Goal: Transaction & Acquisition: Purchase product/service

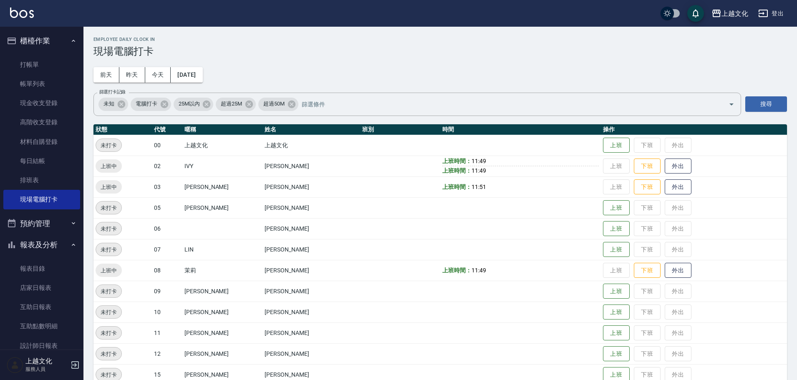
scroll to position [81, 0]
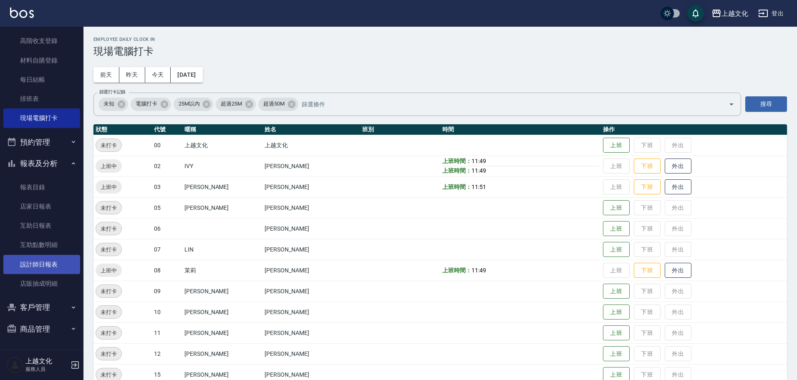
click at [53, 260] on link "設計師日報表" at bounding box center [41, 264] width 77 height 19
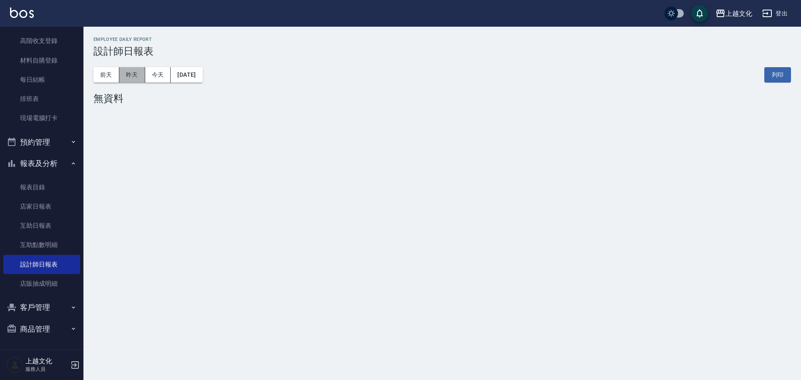
click at [124, 79] on button "昨天" at bounding box center [132, 74] width 26 height 15
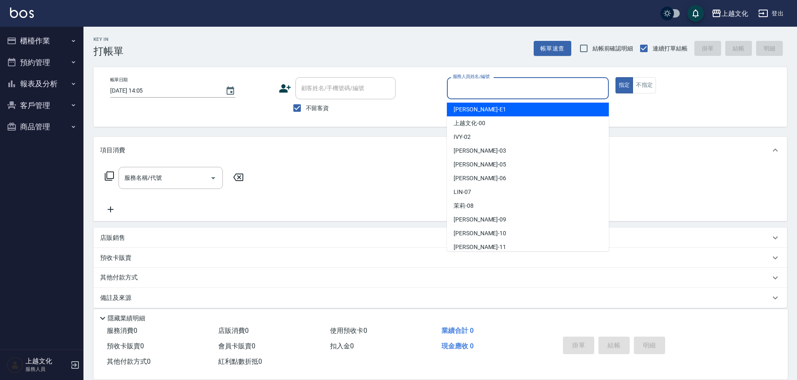
click at [521, 90] on input "服務人員姓名/編號" at bounding box center [528, 88] width 154 height 15
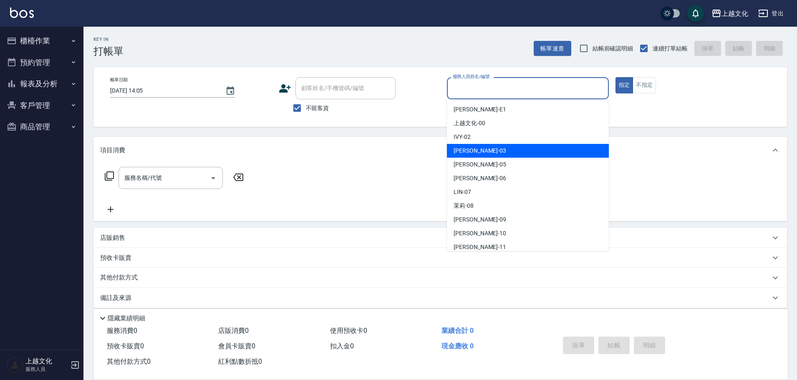
click at [492, 150] on div "[PERSON_NAME] -03" at bounding box center [528, 151] width 162 height 14
click at [492, 150] on div "項目消費" at bounding box center [435, 150] width 670 height 9
type input "[PERSON_NAME]-03"
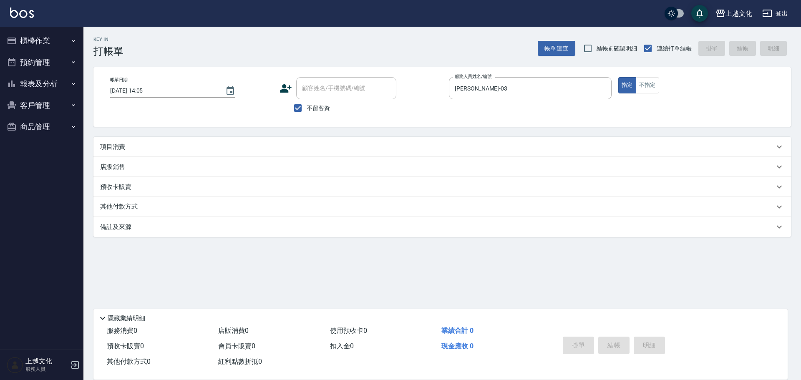
click at [116, 144] on p "項目消費" at bounding box center [112, 147] width 25 height 9
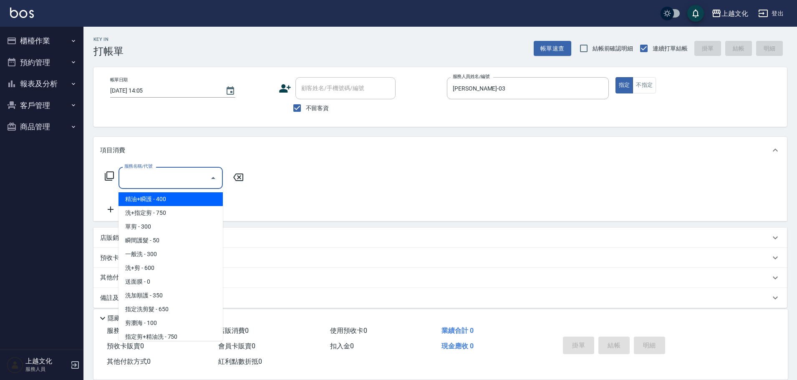
click at [162, 185] on input "服務名稱/代號" at bounding box center [164, 178] width 84 height 15
click at [179, 177] on input "服務名稱/代號" at bounding box center [164, 178] width 84 height 15
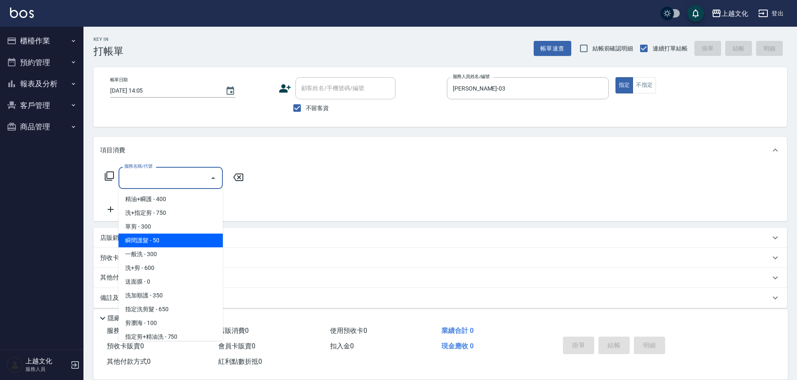
scroll to position [42, 0]
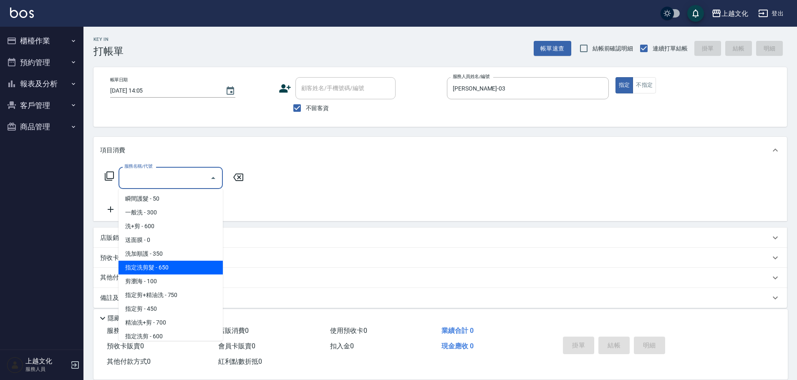
click at [176, 266] on span "指定洗剪髮 - 650" at bounding box center [171, 268] width 104 height 14
type input "指定洗剪髮(201)"
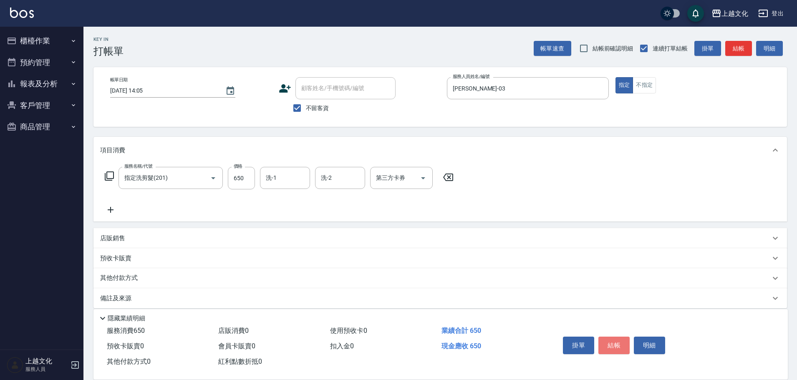
drag, startPoint x: 620, startPoint y: 340, endPoint x: 581, endPoint y: 204, distance: 141.5
click at [620, 339] on button "結帳" at bounding box center [614, 346] width 31 height 18
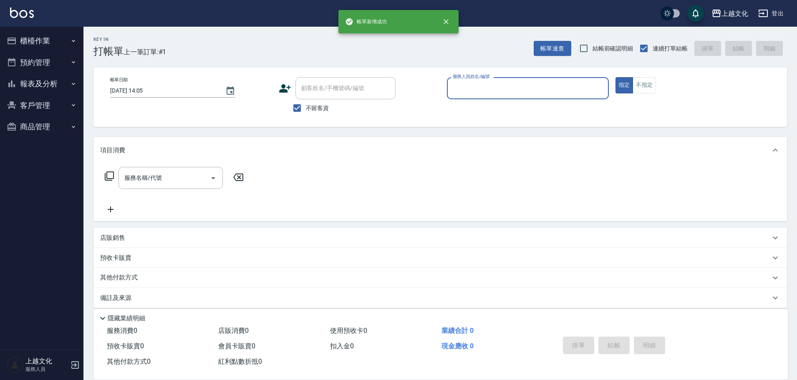
click at [530, 86] on input "服務人員姓名/編號" at bounding box center [528, 88] width 154 height 15
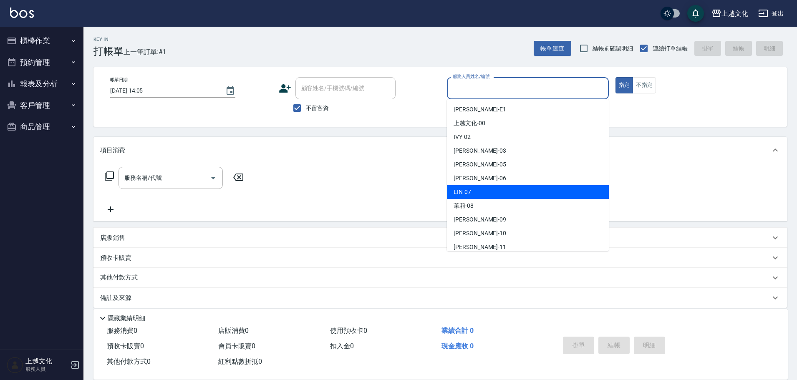
click at [499, 191] on div "[PERSON_NAME] -07" at bounding box center [528, 192] width 162 height 14
type input "[PERSON_NAME]-07"
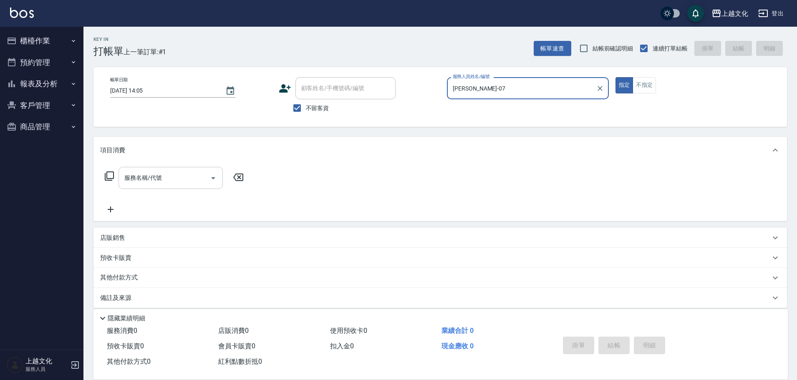
click at [177, 185] on input "服務名稱/代號" at bounding box center [164, 178] width 84 height 15
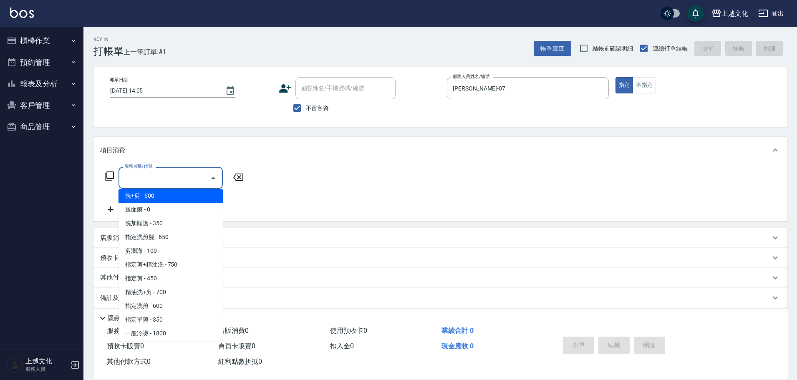
scroll to position [83, 0]
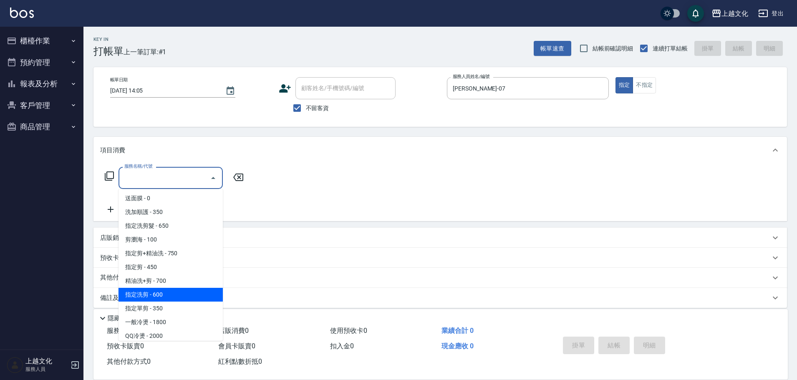
click at [188, 297] on span "指定洗剪 - 600" at bounding box center [171, 295] width 104 height 14
type input "指定洗剪(208)"
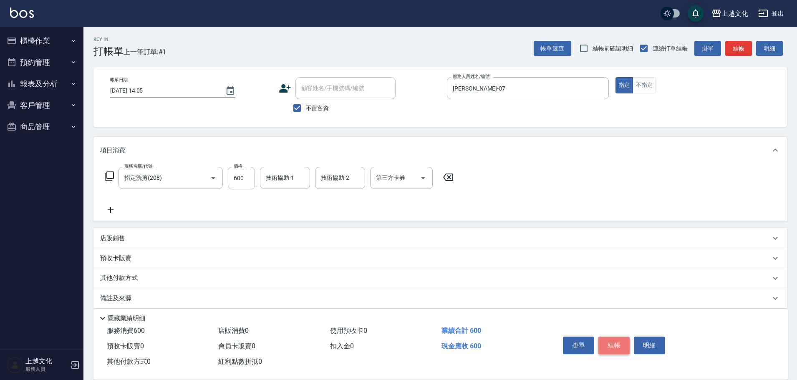
click at [608, 343] on button "結帳" at bounding box center [614, 346] width 31 height 18
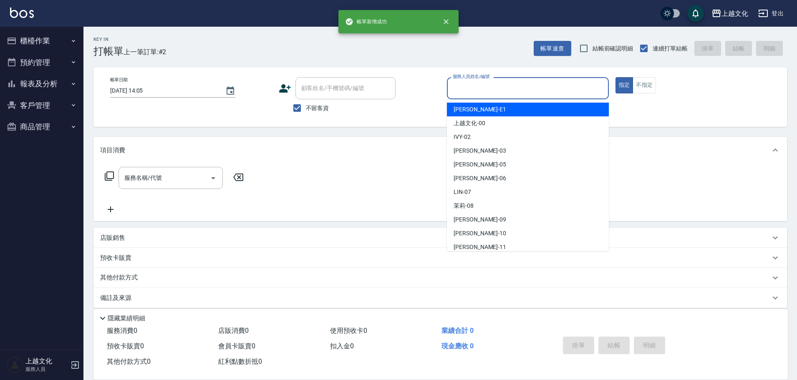
click at [520, 87] on input "服務人員姓名/編號" at bounding box center [528, 88] width 154 height 15
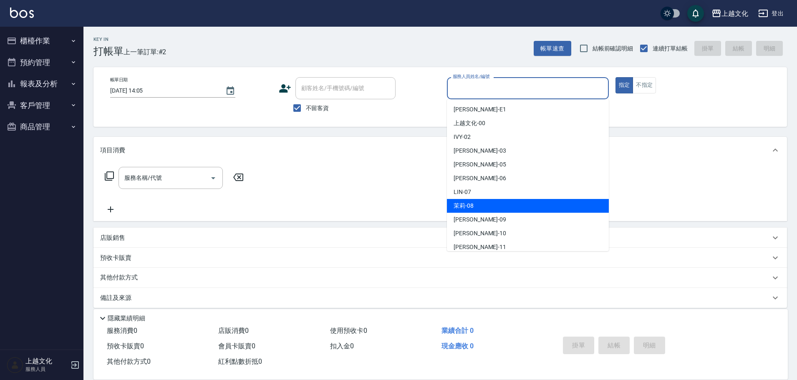
drag, startPoint x: 484, startPoint y: 205, endPoint x: 470, endPoint y: 206, distance: 14.7
click at [483, 204] on div "茉莉 -08" at bounding box center [528, 206] width 162 height 14
type input "茉莉-08"
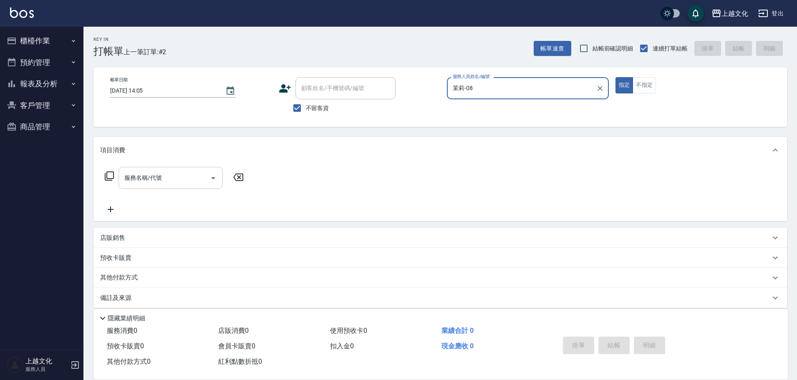
click at [154, 176] on input "服務名稱/代號" at bounding box center [164, 178] width 84 height 15
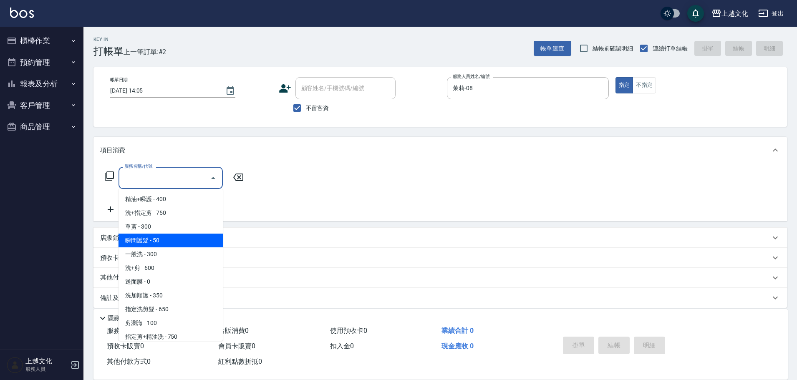
scroll to position [42, 0]
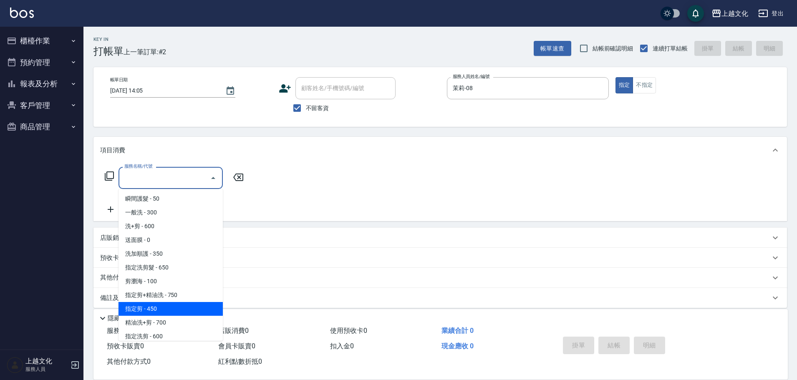
drag, startPoint x: 192, startPoint y: 306, endPoint x: 214, endPoint y: 307, distance: 22.2
click at [192, 305] on span "指定剪 - 450" at bounding box center [171, 309] width 104 height 14
click at [193, 305] on div "備註及來源" at bounding box center [440, 298] width 694 height 20
type input "指定剪(205)"
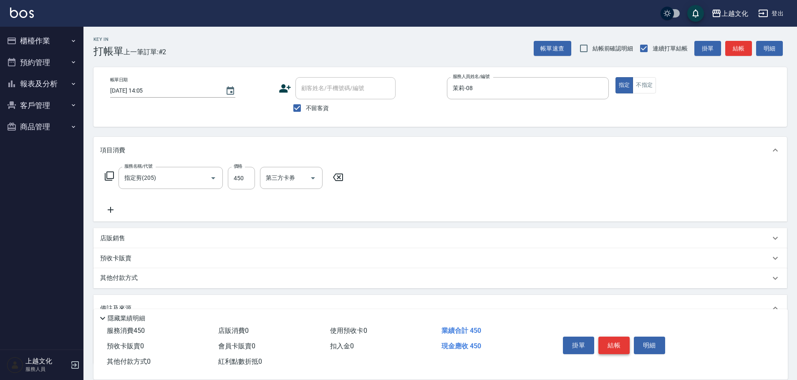
click at [610, 338] on button "結帳" at bounding box center [614, 346] width 31 height 18
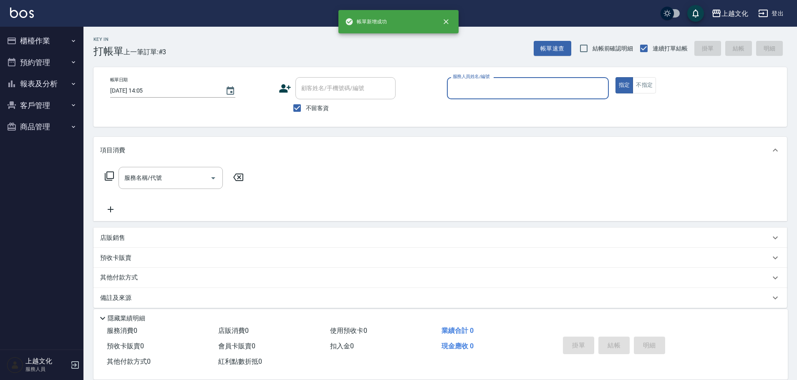
click at [485, 83] on input "服務人員姓名/編號" at bounding box center [528, 88] width 154 height 15
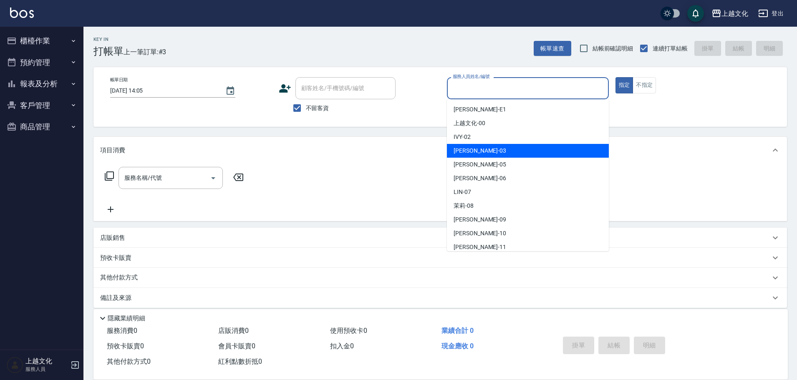
click at [487, 148] on div "[PERSON_NAME] -03" at bounding box center [528, 151] width 162 height 14
type input "[PERSON_NAME]-03"
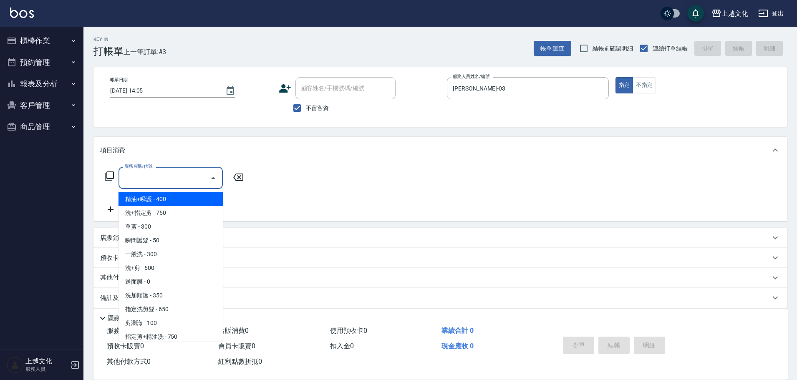
click at [175, 173] on input "服務名稱/代號" at bounding box center [164, 178] width 84 height 15
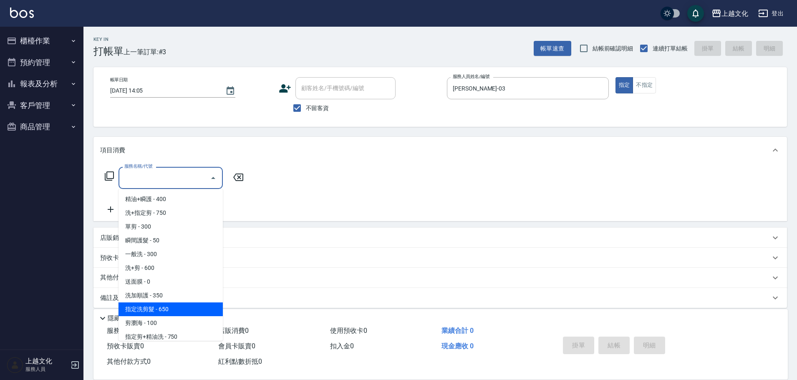
click at [168, 305] on span "指定洗剪髮 - 650" at bounding box center [171, 310] width 104 height 14
type input "指定洗剪髮(201)"
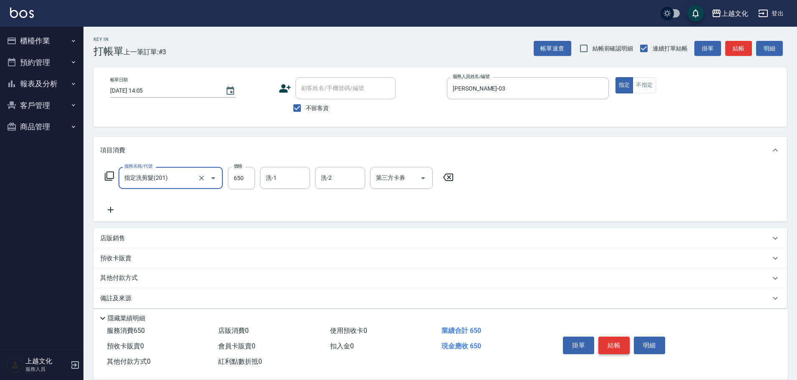
click at [611, 340] on button "結帳" at bounding box center [614, 346] width 31 height 18
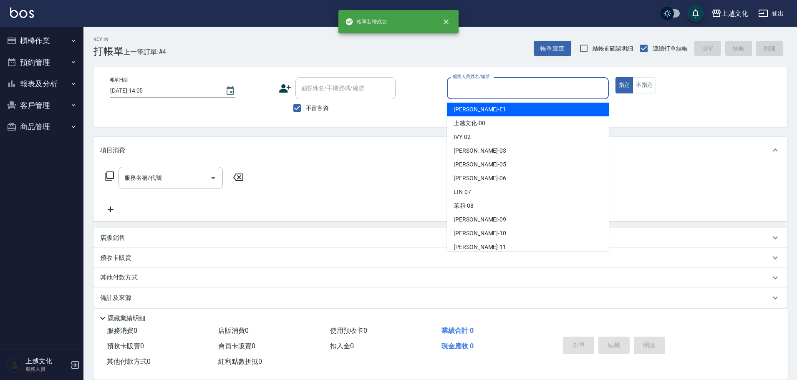
drag, startPoint x: 503, startPoint y: 88, endPoint x: 494, endPoint y: 94, distance: 10.7
click at [502, 88] on input "服務人員姓名/編號" at bounding box center [528, 88] width 154 height 15
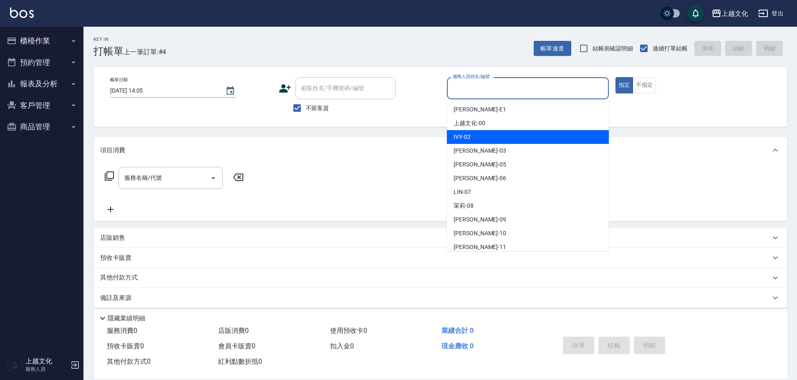
click at [495, 134] on div "IVY -02" at bounding box center [528, 137] width 162 height 14
click at [495, 134] on div "Key In 打帳單 上一筆訂單:#4 帳單速查 結帳前確認明細 連續打單結帳 掛單 結帳 明細 帳單日期 [DATE] 14:05 顧客姓名/手機號碼/編號…" at bounding box center [440, 207] width 714 height 361
type input "IVY-02"
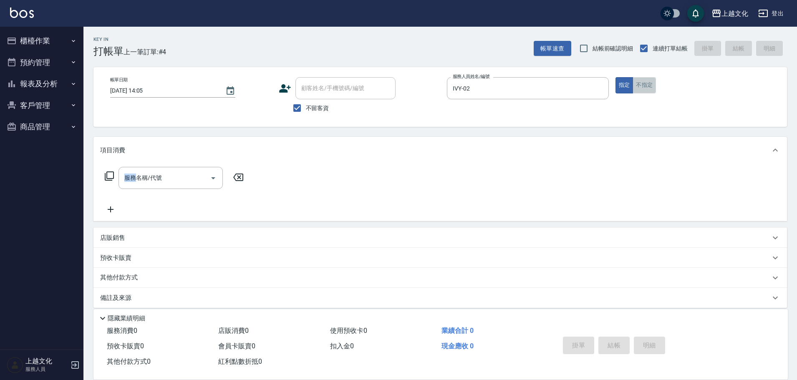
click at [645, 81] on button "不指定" at bounding box center [644, 85] width 23 height 16
click at [157, 187] on div "服務名稱/代號" at bounding box center [171, 178] width 104 height 22
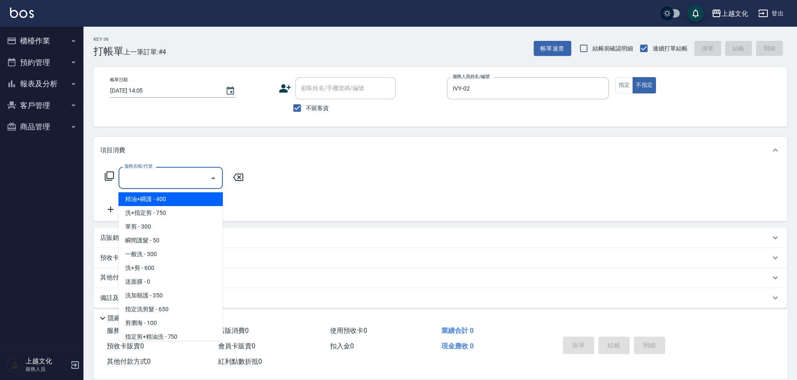
click at [169, 200] on span "精油+瞬護 - 400" at bounding box center [171, 199] width 104 height 14
click at [169, 200] on div "服務名稱/代號 服務名稱/代號" at bounding box center [174, 191] width 149 height 48
type input "精油+瞬護(101)"
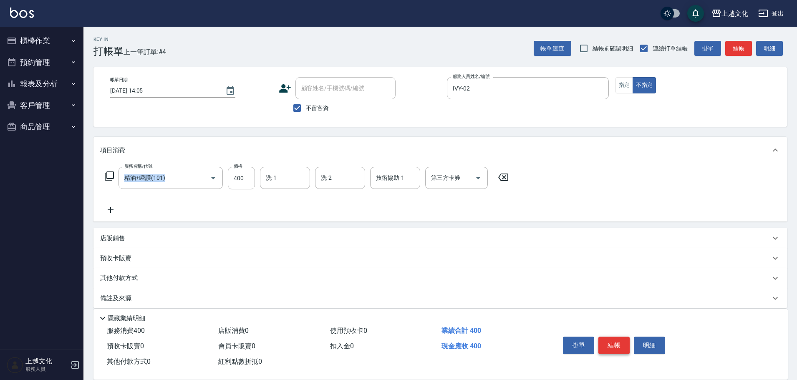
click at [619, 338] on button "結帳" at bounding box center [614, 346] width 31 height 18
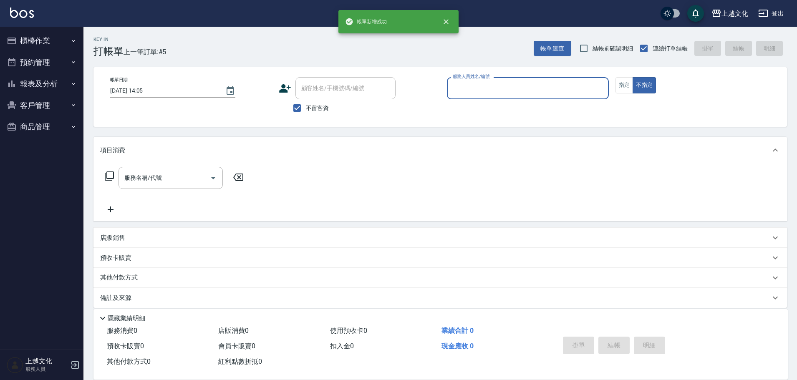
click at [560, 91] on input "服務人員姓名/編號" at bounding box center [528, 88] width 154 height 15
click at [502, 88] on input "服務人員姓名/編號" at bounding box center [528, 88] width 154 height 15
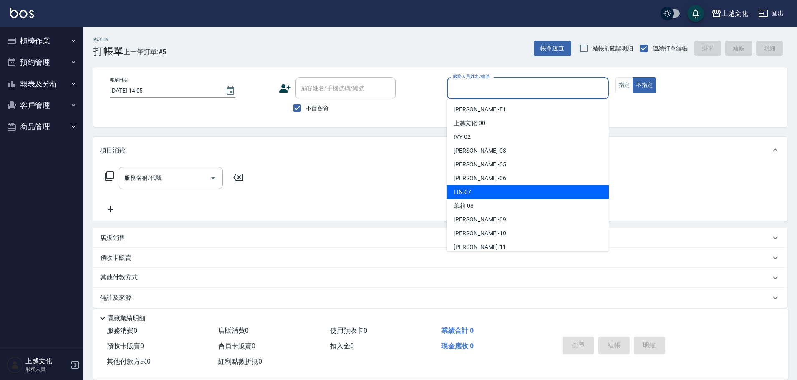
click at [498, 189] on div "[PERSON_NAME] -07" at bounding box center [528, 192] width 162 height 14
type input "[PERSON_NAME]-07"
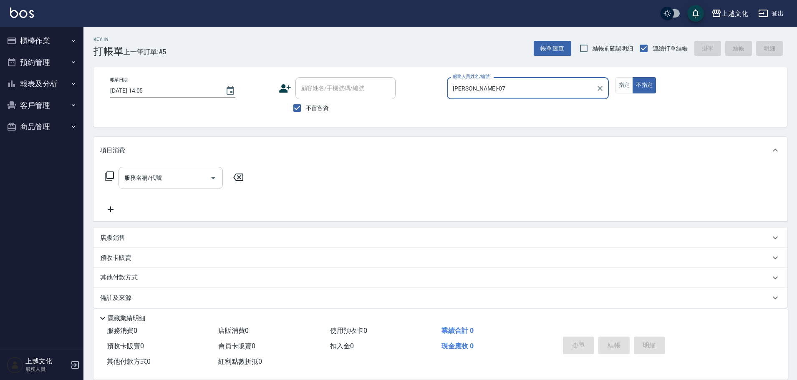
click at [136, 179] on input "服務名稱/代號" at bounding box center [164, 178] width 84 height 15
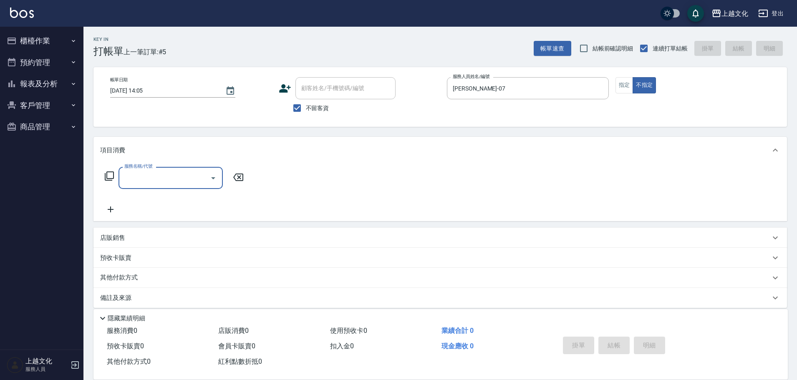
click at [142, 177] on input "服務名稱/代號" at bounding box center [164, 178] width 84 height 15
click at [161, 179] on input "服務名稱/代號" at bounding box center [164, 178] width 84 height 15
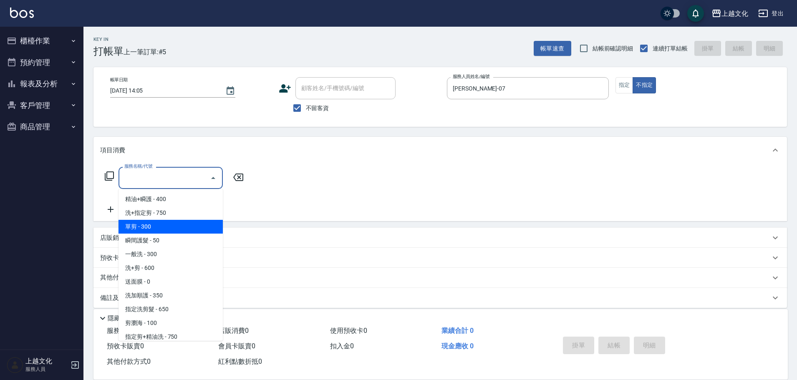
click at [185, 227] on span "單剪 - 300" at bounding box center [171, 227] width 104 height 14
type input "單剪(103)"
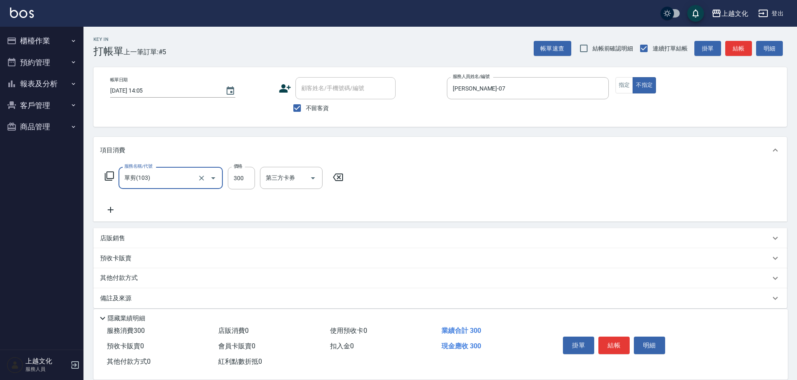
click at [608, 344] on button "結帳" at bounding box center [614, 346] width 31 height 18
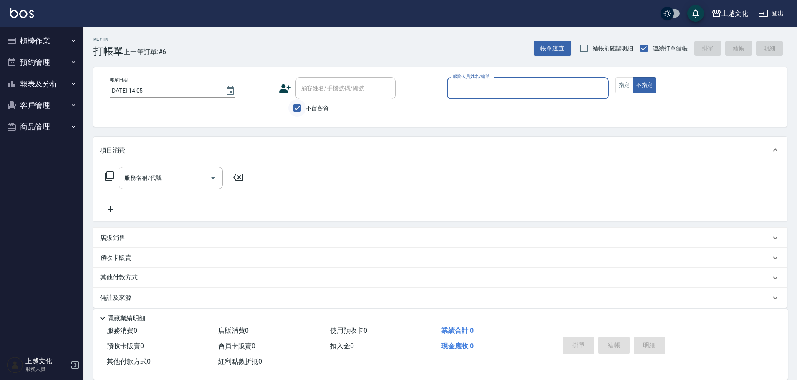
click at [295, 106] on input "不留客資" at bounding box center [297, 108] width 18 height 18
checkbox input "false"
click at [296, 93] on div "顧客姓名/手機號碼/編號" at bounding box center [345, 88] width 100 height 22
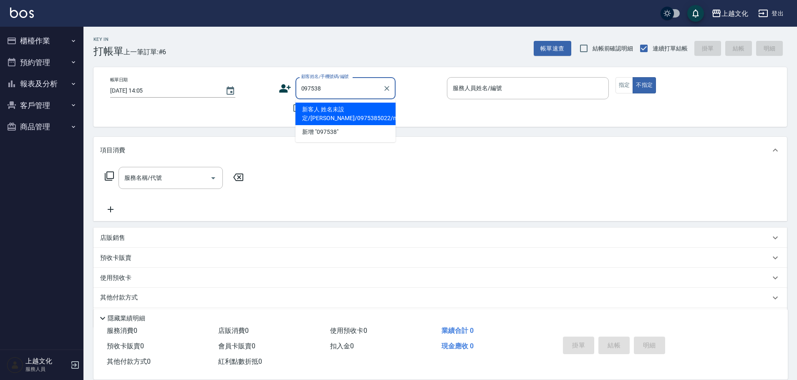
click at [360, 109] on li "新客人 姓名未設定/[PERSON_NAME]/0975385022/null" at bounding box center [345, 114] width 100 height 23
click at [360, 109] on div "不留客資" at bounding box center [337, 108] width 117 height 18
type input "新客人 姓名未設定/[PERSON_NAME]/0975385022/null"
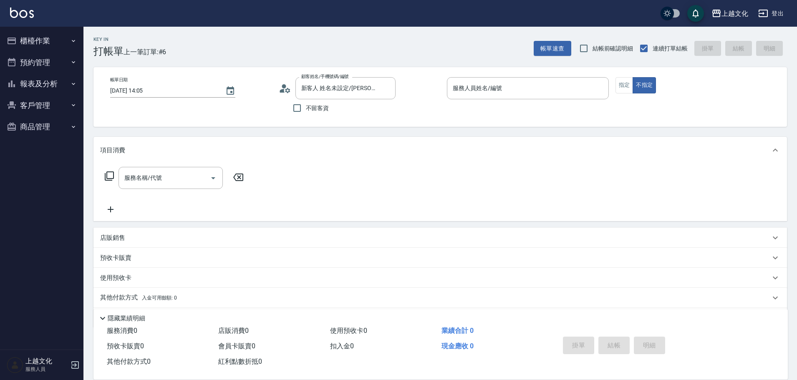
click at [283, 91] on icon at bounding box center [282, 91] width 5 height 4
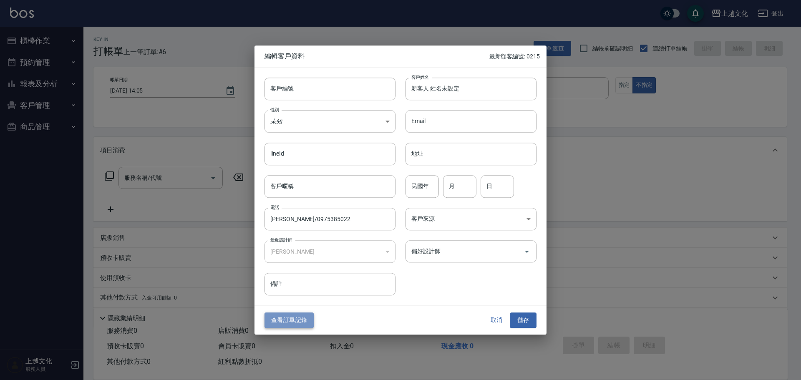
click at [289, 318] on button "查看訂單記錄" at bounding box center [289, 320] width 49 height 15
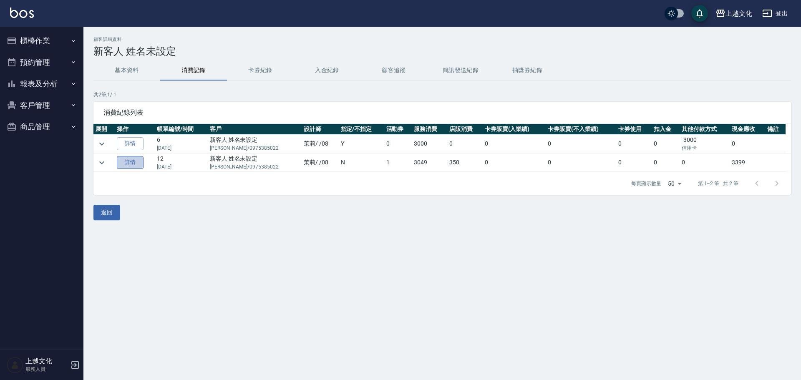
click at [141, 164] on link "詳情" at bounding box center [130, 162] width 27 height 13
click at [141, 164] on div "顧客詳細資料 新客人 姓名未設定 基本資料 消費記錄 卡券紀錄 入金紀錄 顧客追蹤 簡訊發送紀錄 抽獎券紀錄 共 2 筆, 1 / 1 消費紀錄列表 展開 操…" at bounding box center [400, 190] width 801 height 380
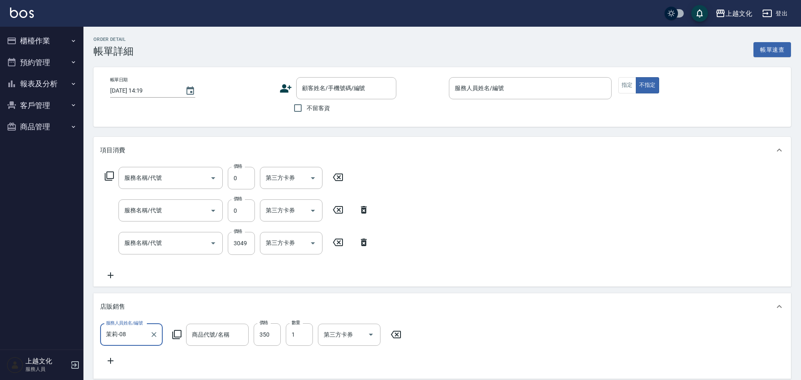
type input "[DATE] 15:30"
type input "茉莉-08"
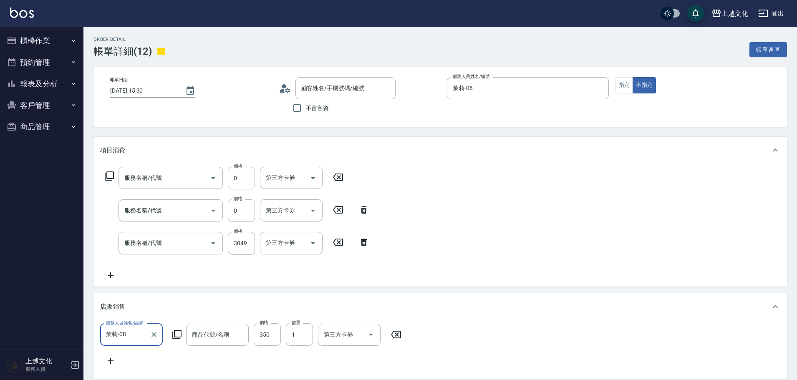
type input "歌德式四段護髮(504)"
type input "送面膜(110)"
type input "日系染髮(401)"
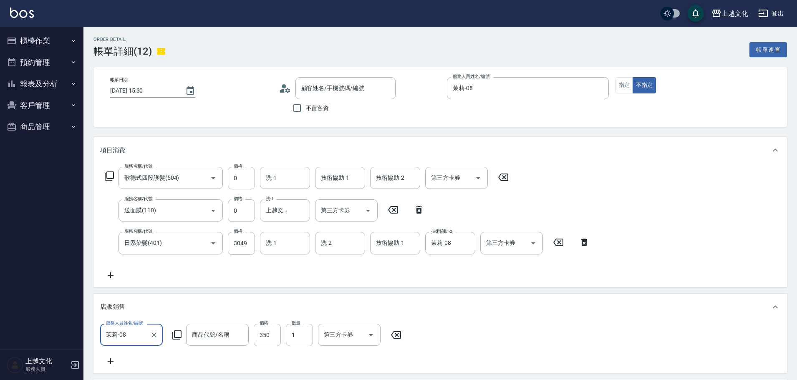
type input "燙送250"
type input "新客人 姓名未設定/[PERSON_NAME]/0975385022/null"
click at [35, 85] on button "報表及分析" at bounding box center [41, 84] width 77 height 22
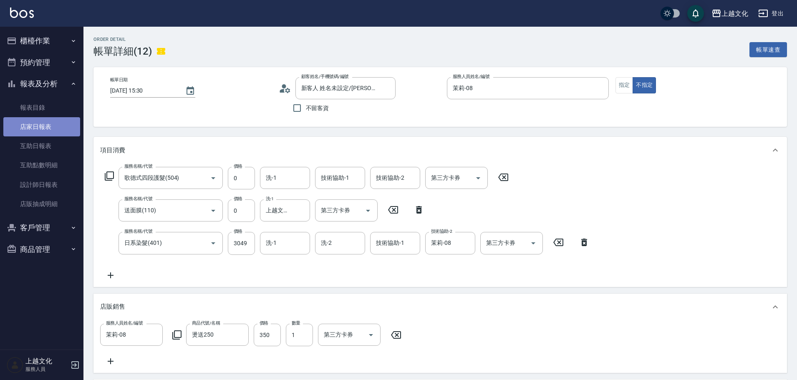
click at [36, 126] on link "店家日報表" at bounding box center [41, 126] width 77 height 19
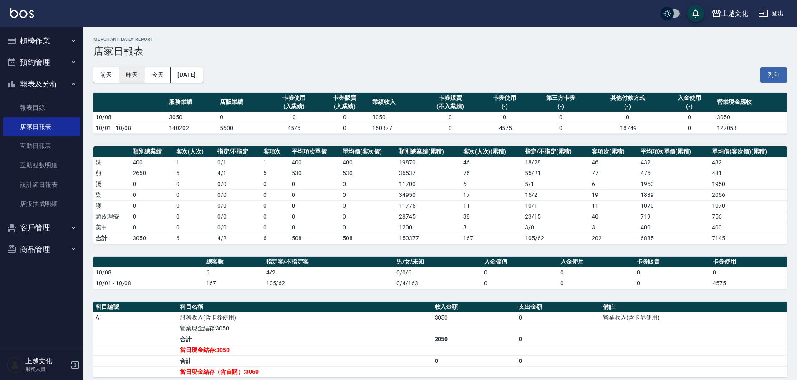
click at [124, 80] on button "昨天" at bounding box center [132, 74] width 26 height 15
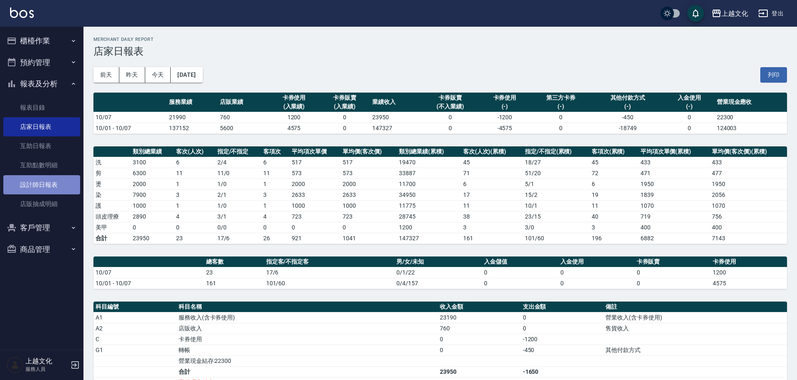
click at [31, 186] on link "設計師日報表" at bounding box center [41, 184] width 77 height 19
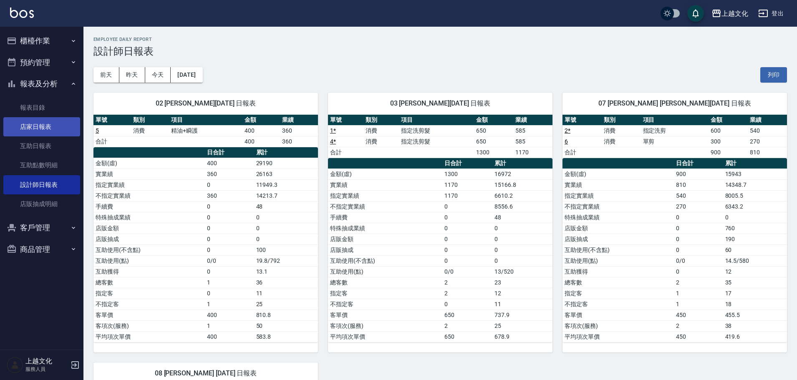
click at [42, 130] on link "店家日報表" at bounding box center [41, 126] width 77 height 19
